Goal: Information Seeking & Learning: Understand process/instructions

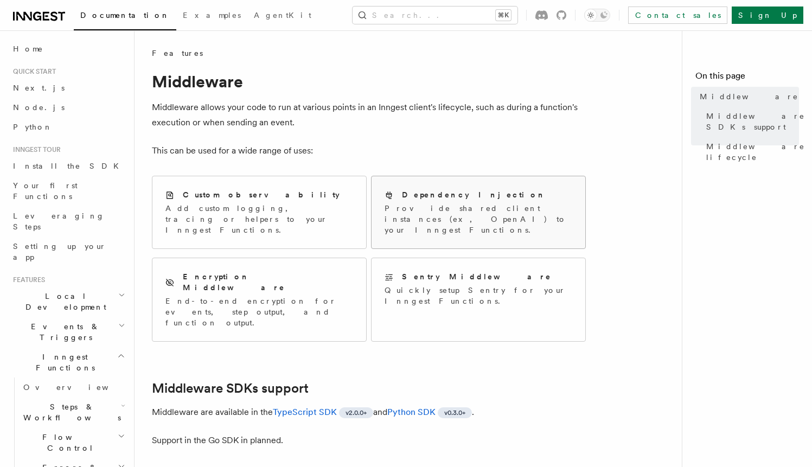
click at [458, 214] on p "Provide shared client instances (ex, OpenAI) to your Inngest Functions." at bounding box center [479, 219] width 188 height 33
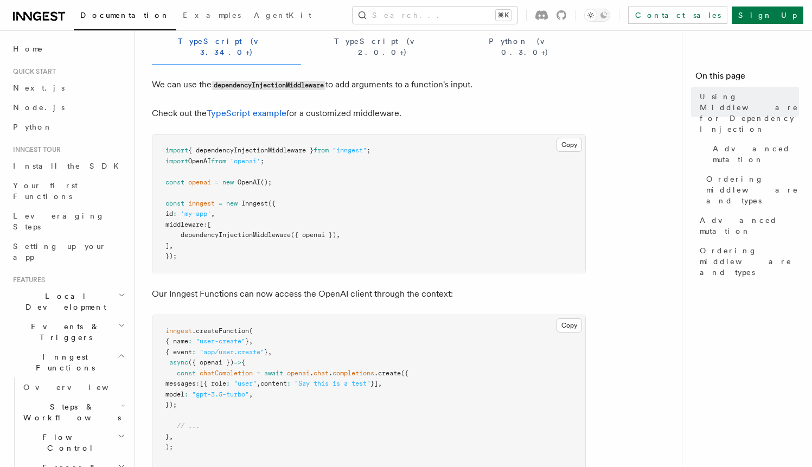
scroll to position [169, 0]
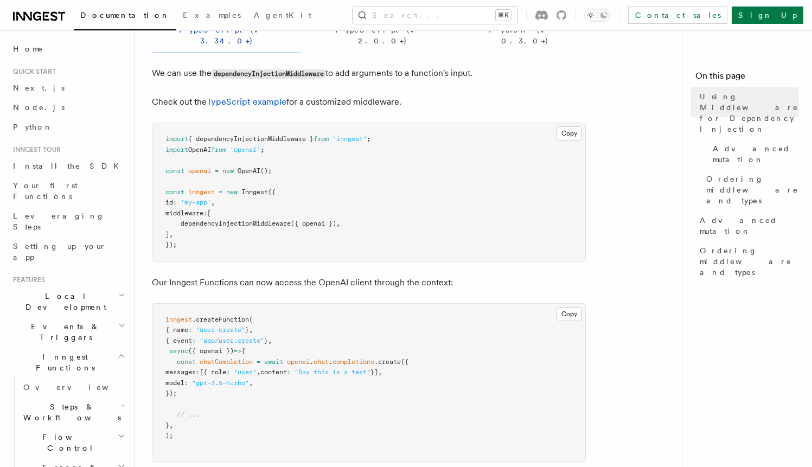
click at [261, 220] on span "dependencyInjectionMiddleware" at bounding box center [236, 224] width 110 height 8
